Goal: Check status: Check status

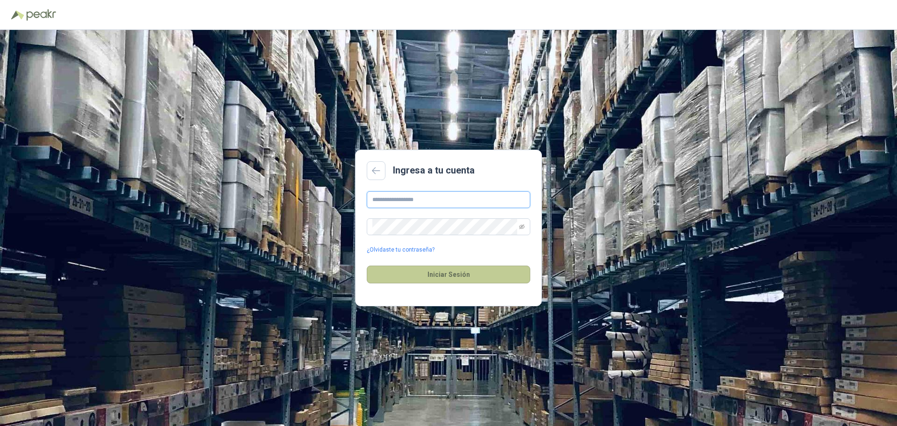
type input "**********"
click at [451, 279] on button "Iniciar Sesión" at bounding box center [449, 274] width 164 height 18
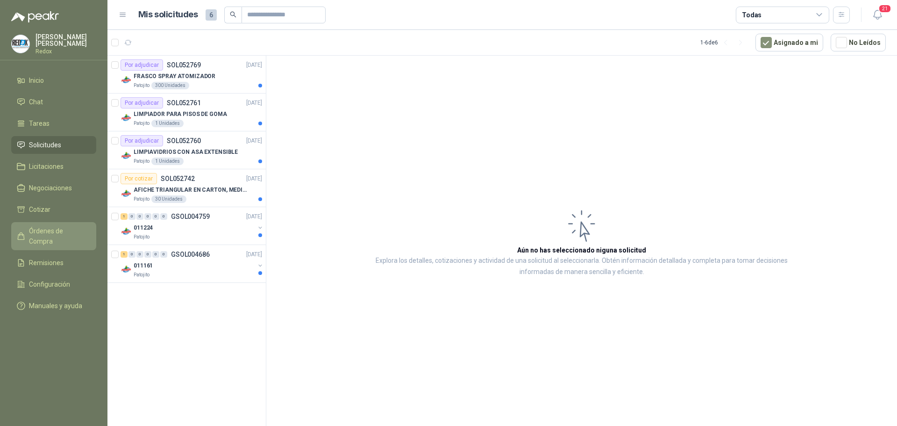
click at [51, 222] on link "Órdenes de Compra" at bounding box center [53, 236] width 85 height 28
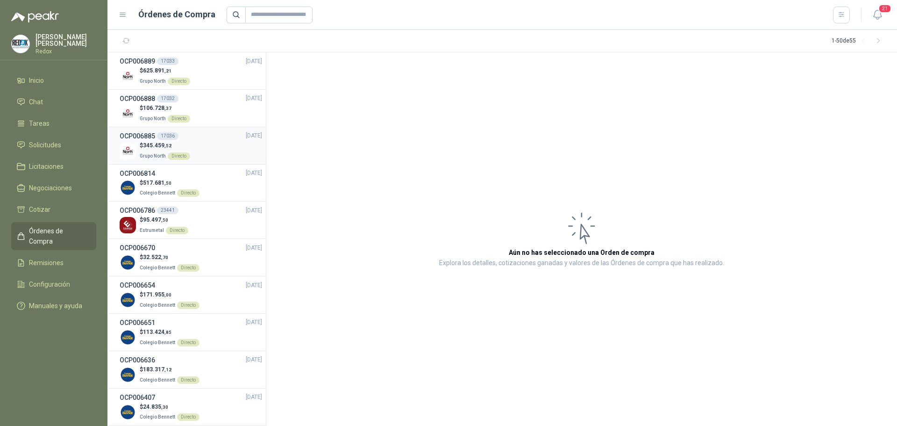
click at [198, 143] on div "$ 345.459 ,52 Grupo North Directo" at bounding box center [191, 150] width 143 height 19
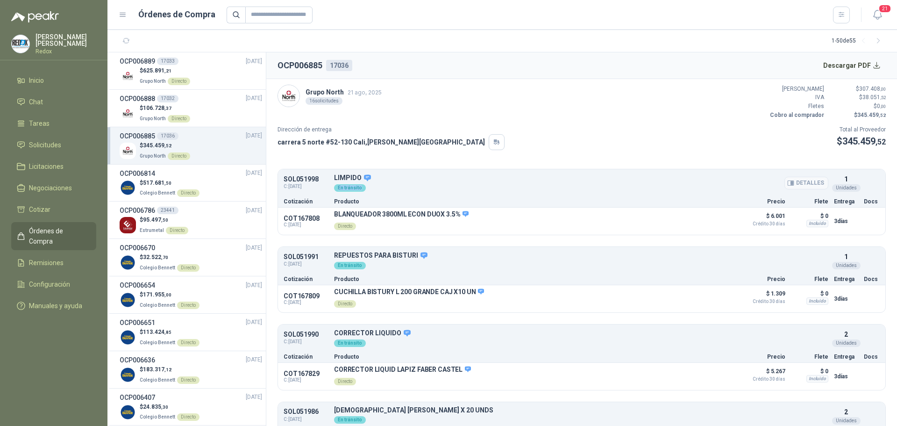
drag, startPoint x: 336, startPoint y: 187, endPoint x: 361, endPoint y: 185, distance: 24.3
click at [361, 185] on div "En tránsito" at bounding box center [350, 187] width 32 height 7
click at [186, 110] on p "$ 106.728 ,37" at bounding box center [165, 108] width 50 height 9
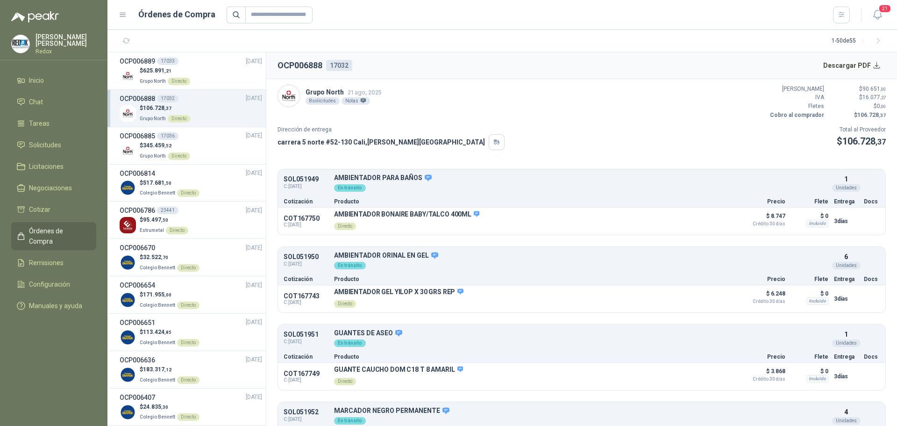
click at [51, 222] on link "Órdenes de Compra" at bounding box center [53, 236] width 85 height 28
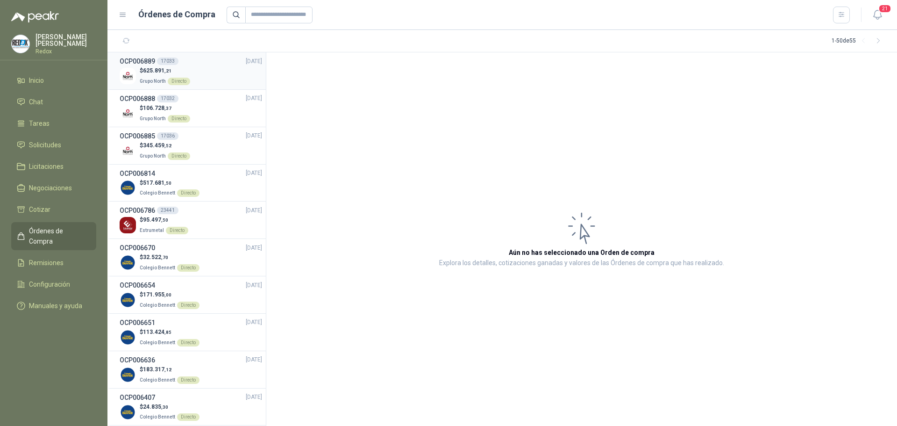
click at [165, 87] on li "OCP006889 17033 [DATE] $ 625.891 ,21 Grupo North Directo" at bounding box center [186, 70] width 158 height 37
click at [201, 81] on div "$ 625.891 ,21 Grupo North Directo" at bounding box center [191, 75] width 143 height 19
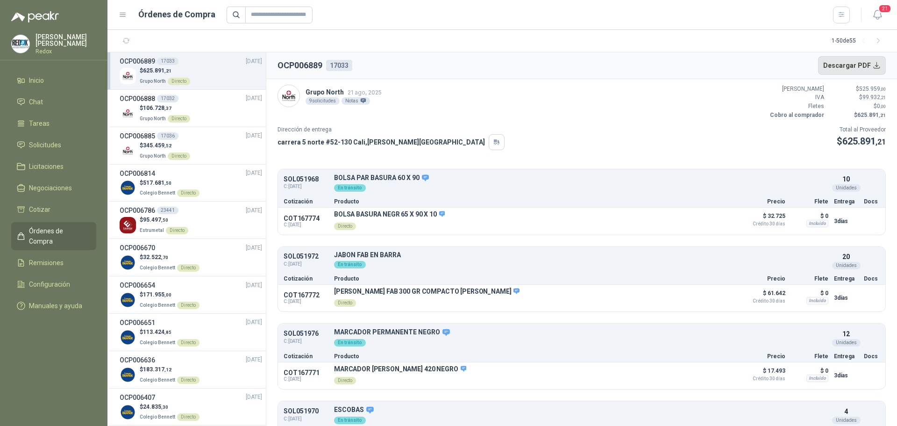
click at [852, 67] on button "Descargar PDF" at bounding box center [852, 65] width 68 height 19
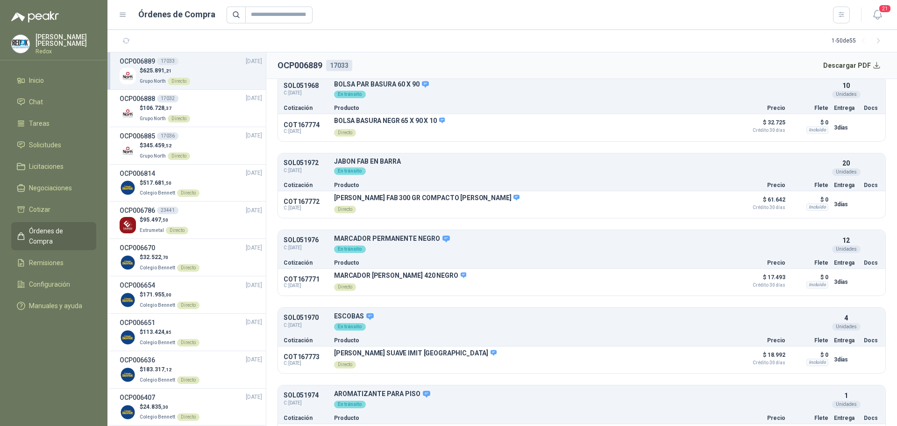
scroll to position [187, 0]
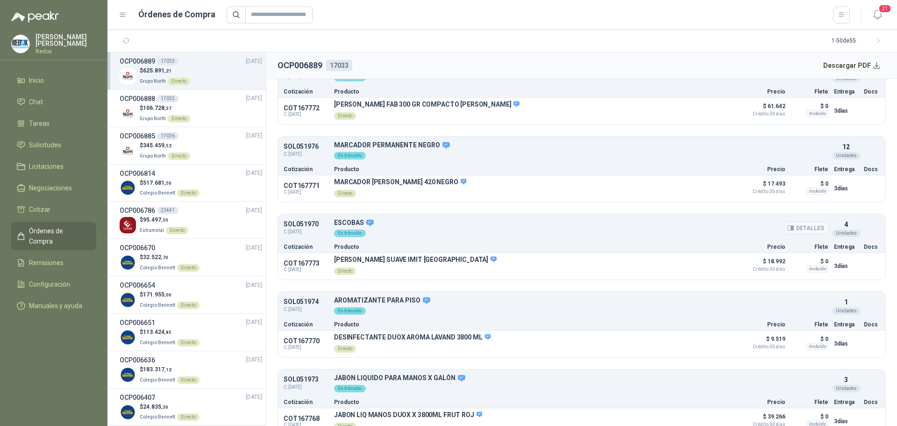
drag, startPoint x: 337, startPoint y: 230, endPoint x: 359, endPoint y: 230, distance: 22.4
click at [359, 230] on div "En tránsito" at bounding box center [350, 232] width 32 height 7
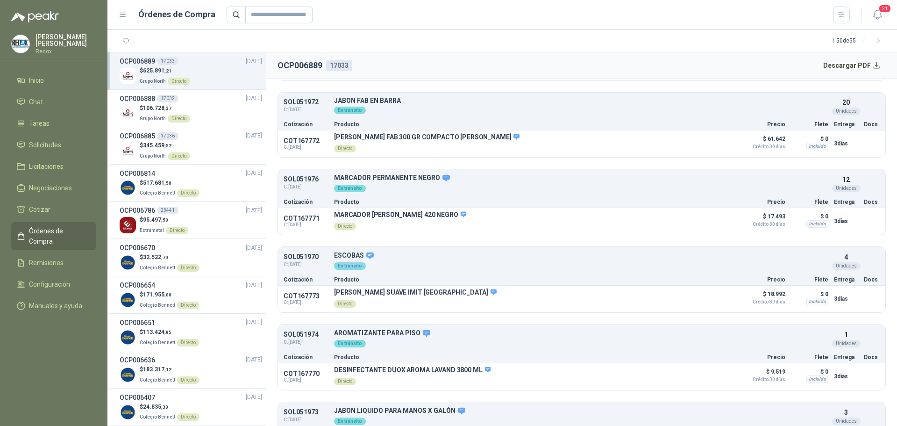
scroll to position [0, 0]
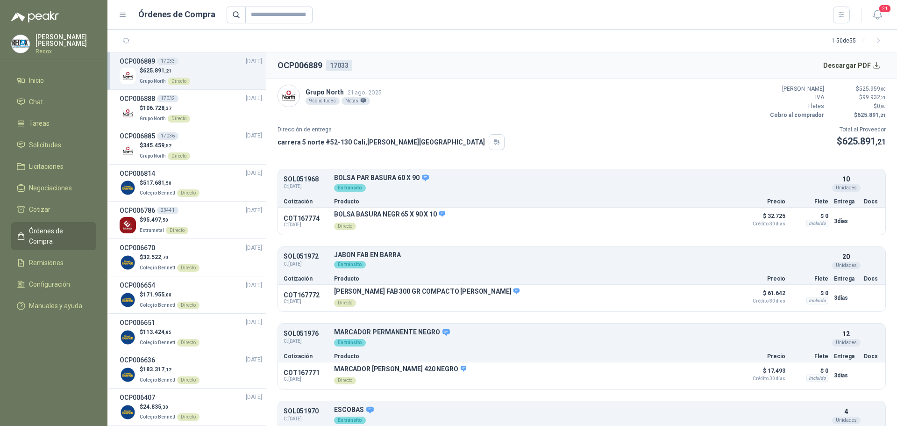
click at [603, 71] on header "OCP006889 17033 Descargar PDF" at bounding box center [581, 65] width 631 height 27
click at [201, 107] on div "$ 106.728 ,37 Grupo North Directo" at bounding box center [191, 113] width 143 height 19
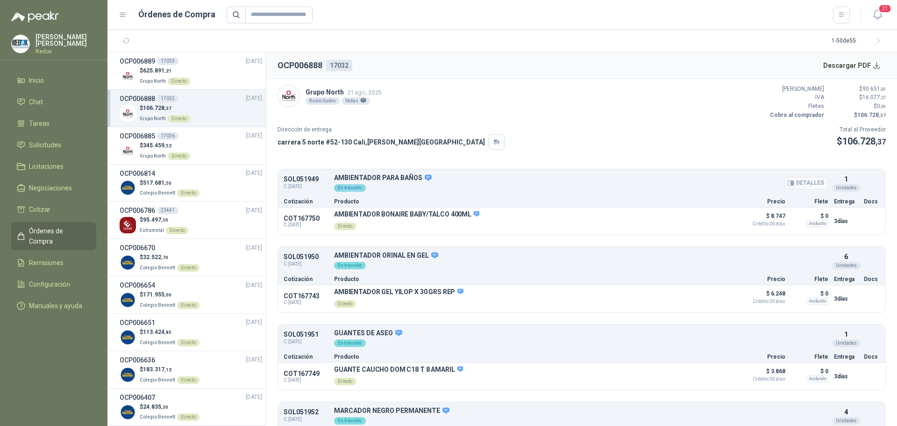
drag, startPoint x: 336, startPoint y: 186, endPoint x: 359, endPoint y: 185, distance: 22.9
click at [359, 185] on div "En tránsito" at bounding box center [350, 187] width 32 height 7
click at [536, 193] on div "SOL051949 C: 13/08/2025 AMBIENTADOR PARA BAÑOS Detalles En tránsito 1 Unidades" at bounding box center [581, 183] width 607 height 24
click at [37, 49] on p "Redox" at bounding box center [66, 52] width 61 height 6
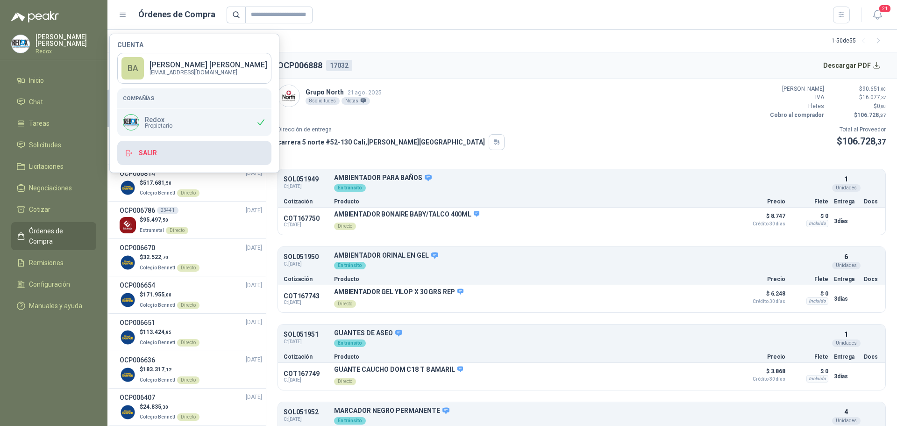
click at [136, 149] on button "Salir" at bounding box center [194, 153] width 154 height 24
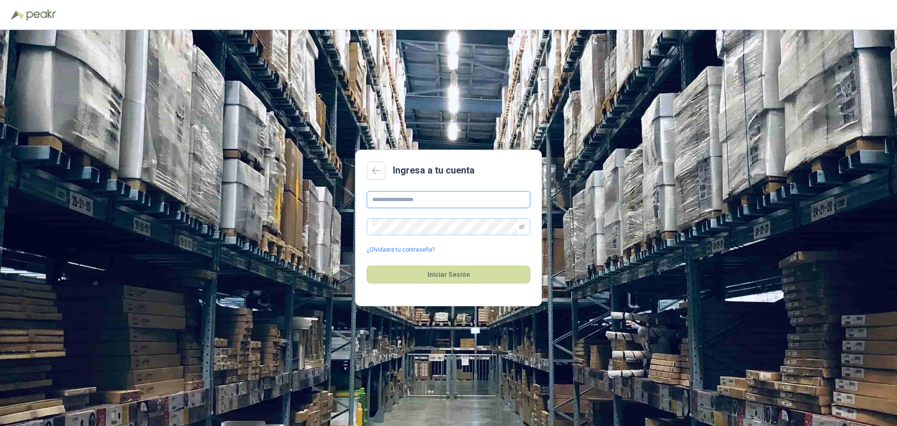
type input "**********"
click at [444, 271] on button "Iniciar Sesión" at bounding box center [449, 274] width 164 height 18
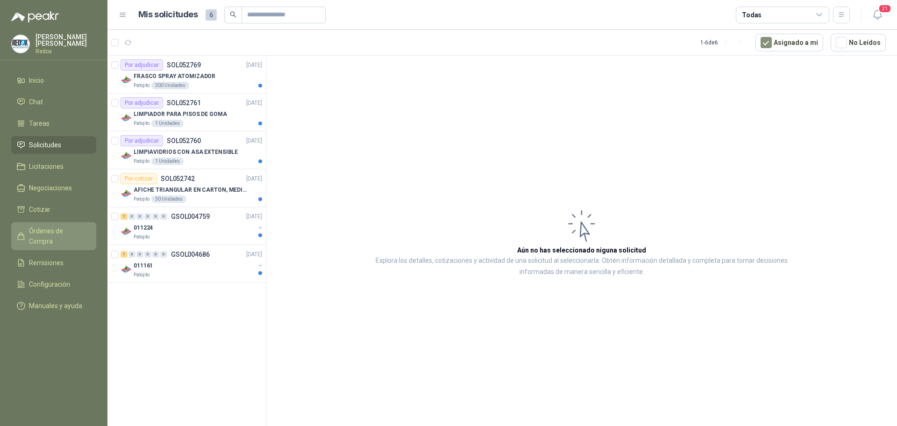
click at [63, 232] on span "Órdenes de Compra" at bounding box center [58, 236] width 58 height 21
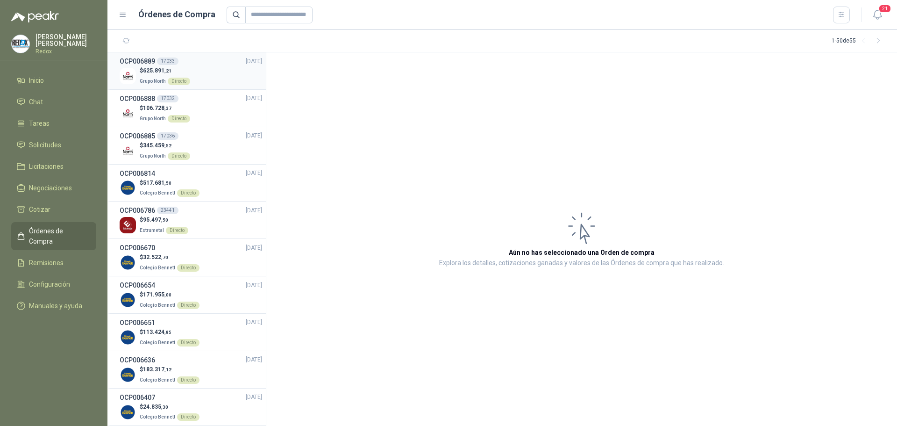
click at [200, 75] on div "$ 625.891 ,21 Grupo North Directo" at bounding box center [191, 75] width 143 height 19
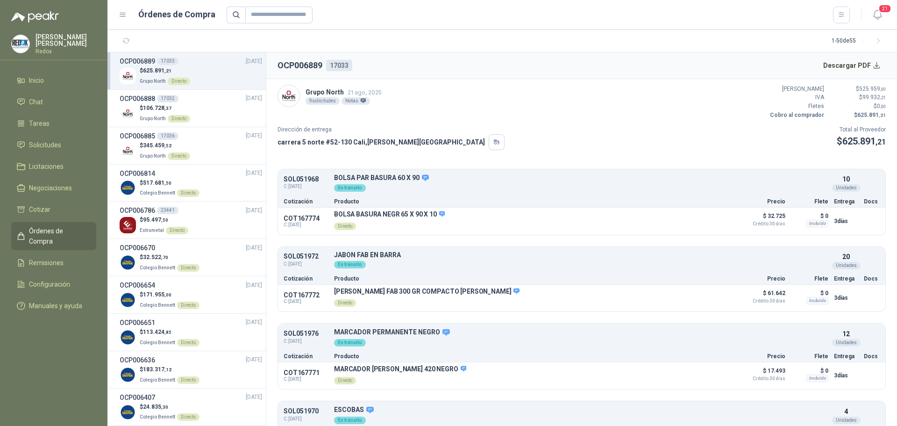
click at [52, 231] on span "Órdenes de Compra" at bounding box center [58, 236] width 58 height 21
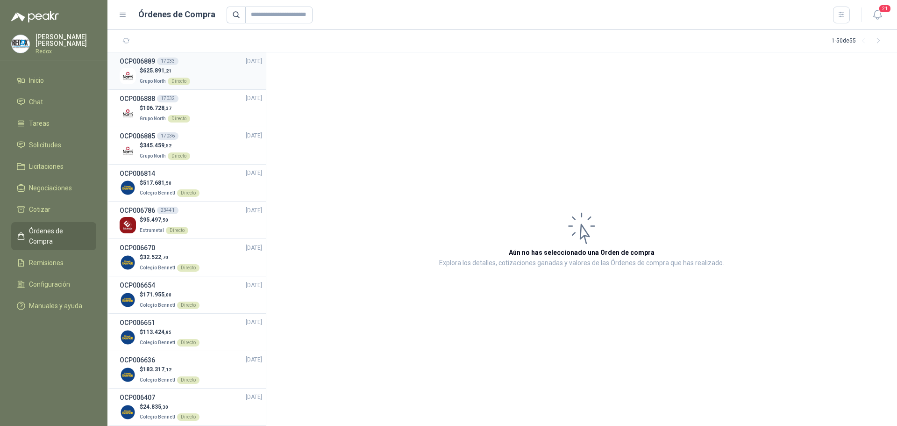
click at [200, 76] on div "$ 625.891 ,21 Grupo North Directo" at bounding box center [191, 75] width 143 height 19
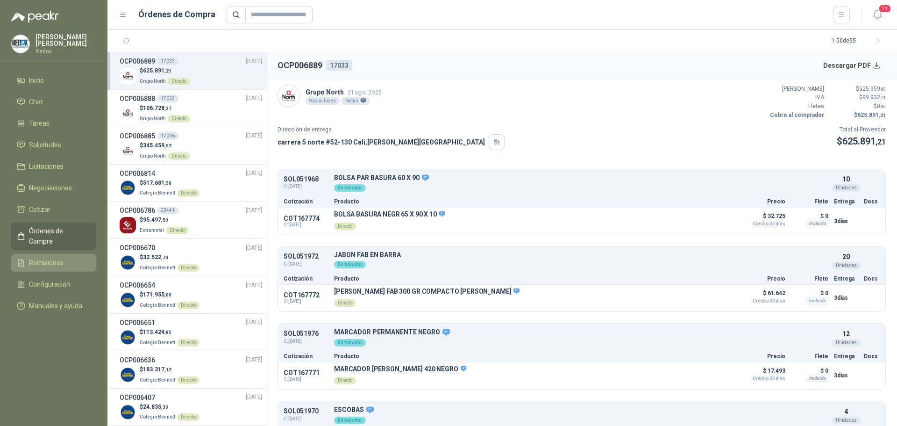
click at [52, 256] on link "Remisiones" at bounding box center [53, 263] width 85 height 18
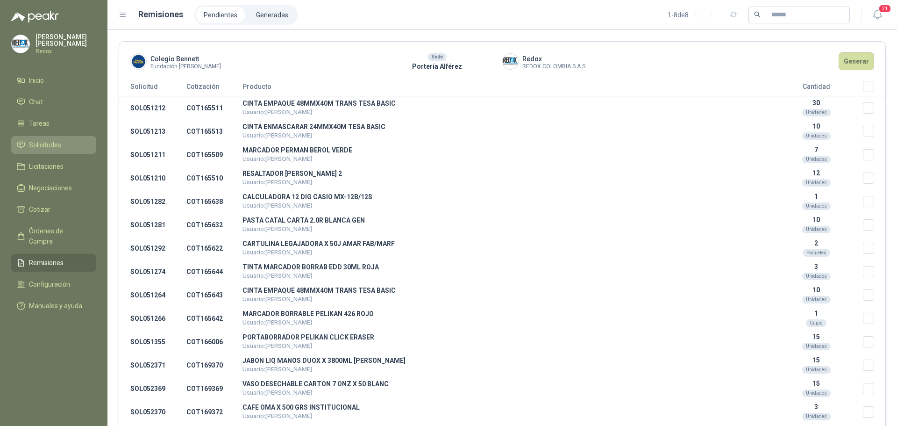
click at [59, 136] on link "Solicitudes" at bounding box center [53, 145] width 85 height 18
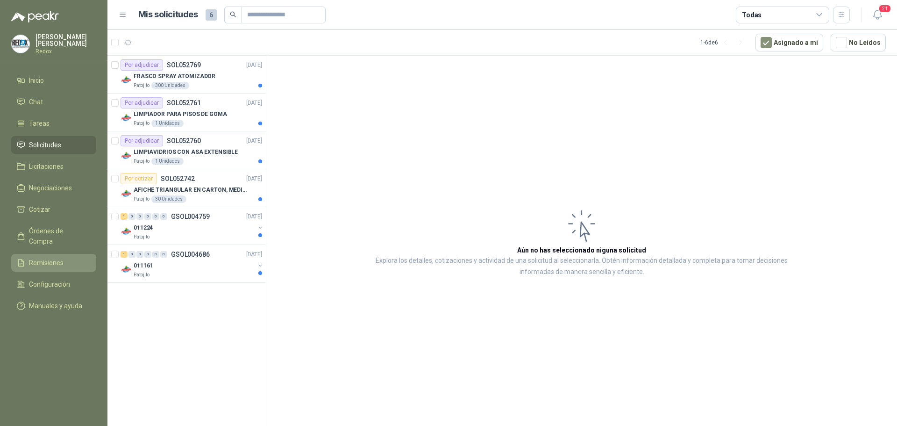
click at [57, 257] on span "Remisiones" at bounding box center [46, 262] width 35 height 10
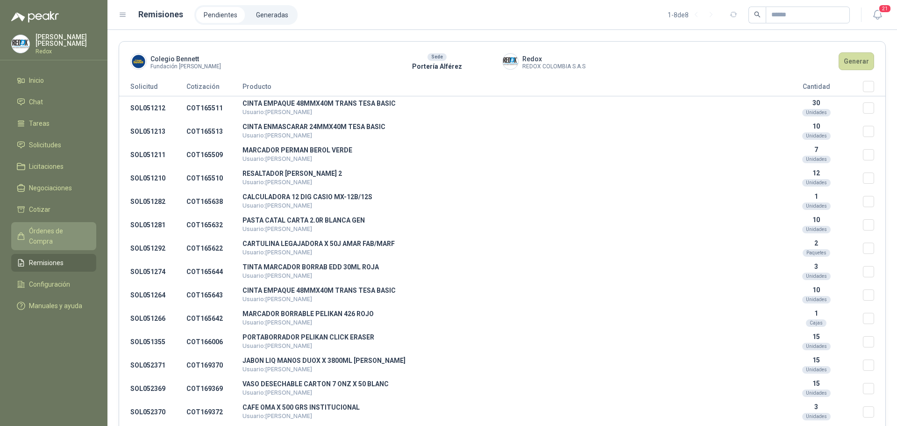
click at [76, 231] on span "Órdenes de Compra" at bounding box center [58, 236] width 58 height 21
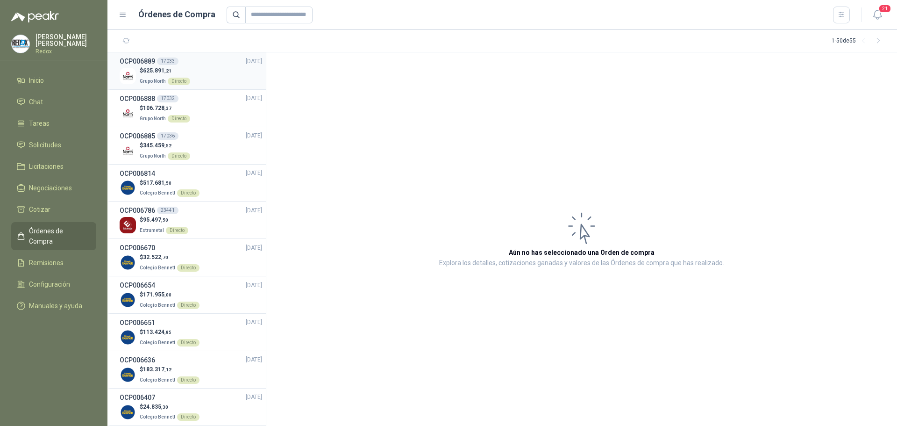
click at [165, 75] on p "Grupo North Directo" at bounding box center [165, 80] width 50 height 10
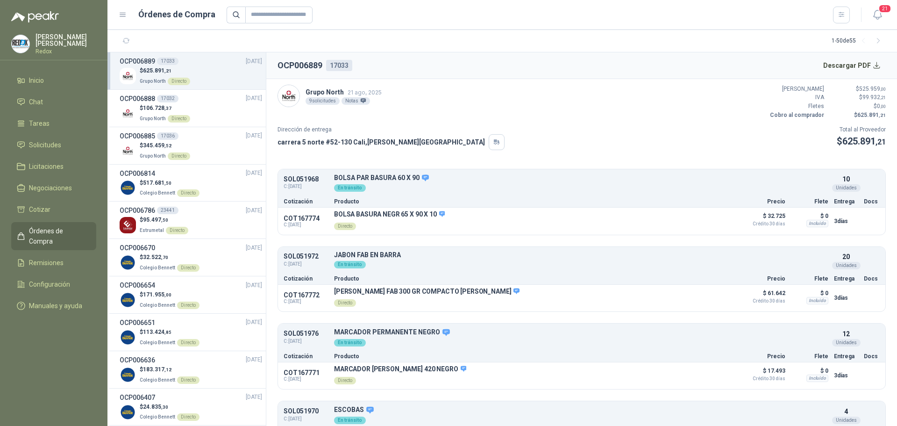
click at [43, 49] on p "Redox" at bounding box center [66, 52] width 61 height 6
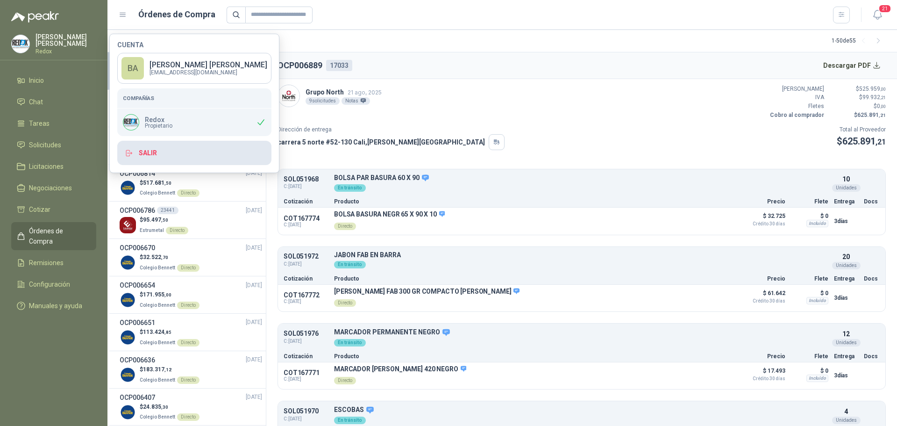
click at [147, 147] on button "Salir" at bounding box center [194, 153] width 154 height 24
